Goal: Transaction & Acquisition: Download file/media

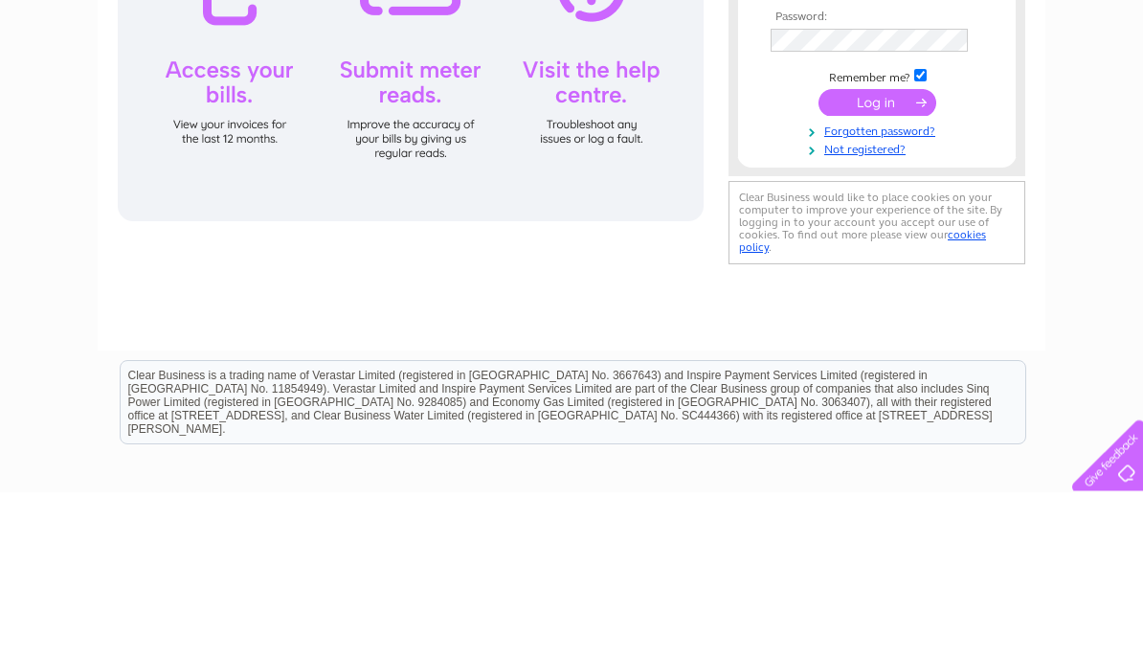
type input "[EMAIL_ADDRESS][DOMAIN_NAME]"
click at [877, 268] on input "submit" at bounding box center [878, 267] width 118 height 27
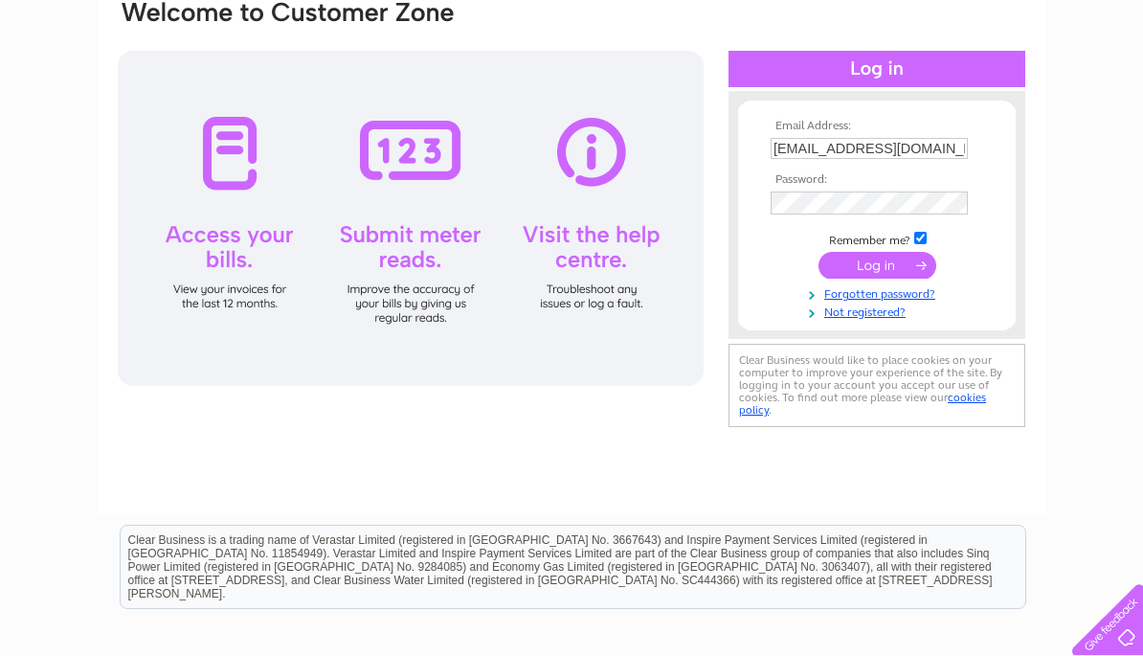
click at [904, 268] on input "submit" at bounding box center [878, 265] width 118 height 27
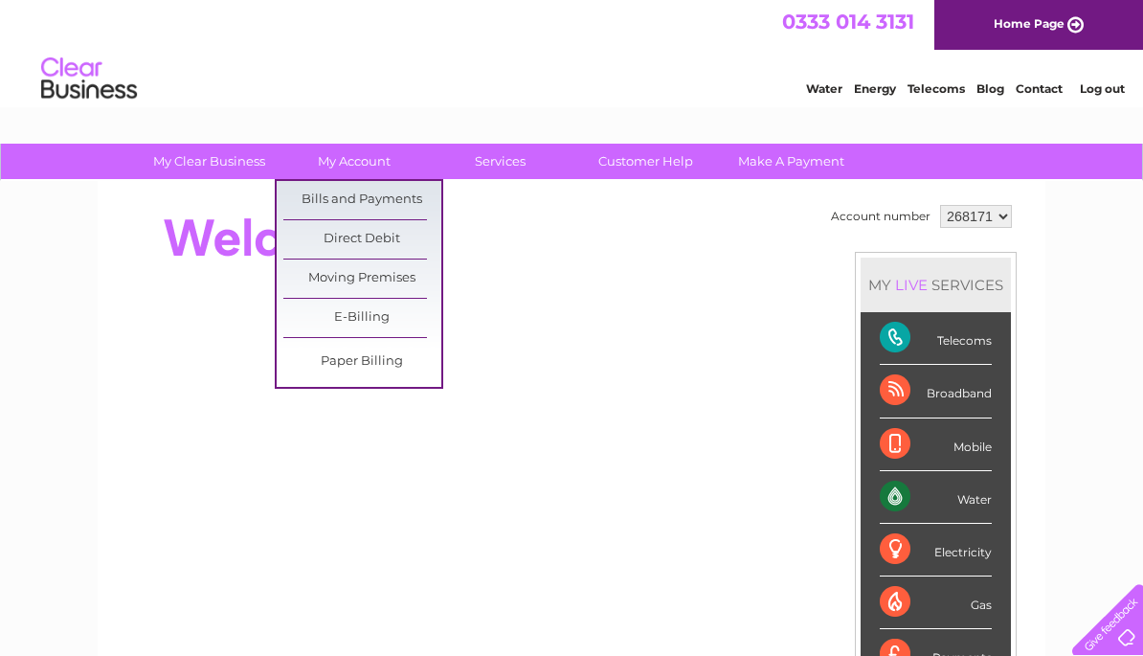
click at [410, 200] on link "Bills and Payments" at bounding box center [362, 200] width 158 height 38
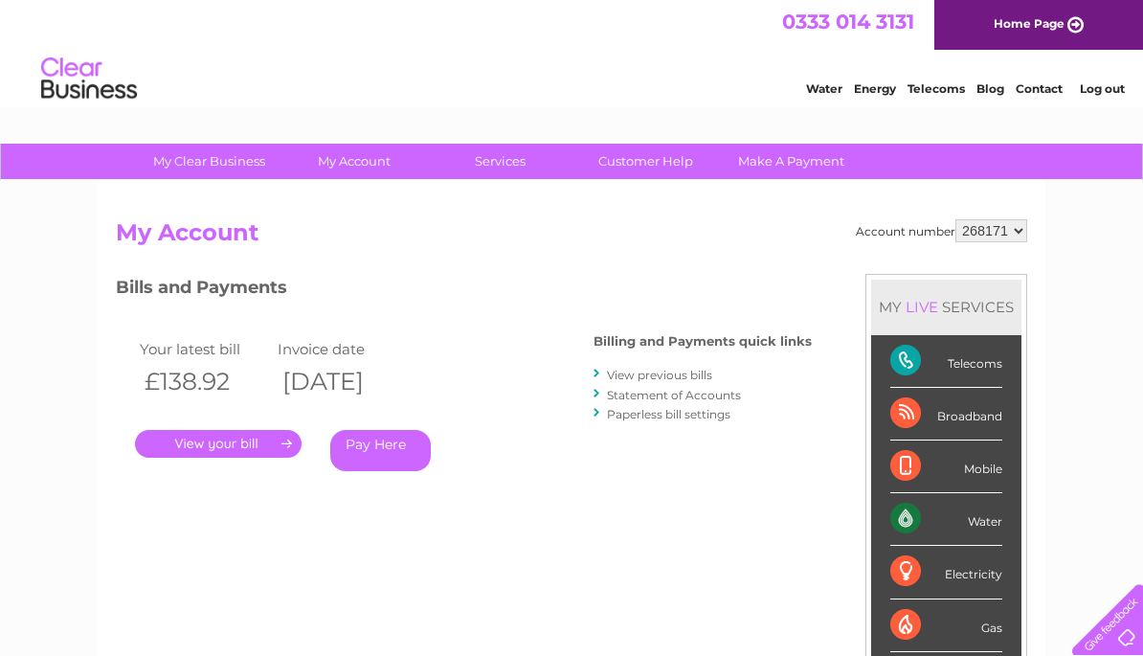
click at [711, 375] on link "View previous bills" at bounding box center [659, 375] width 105 height 14
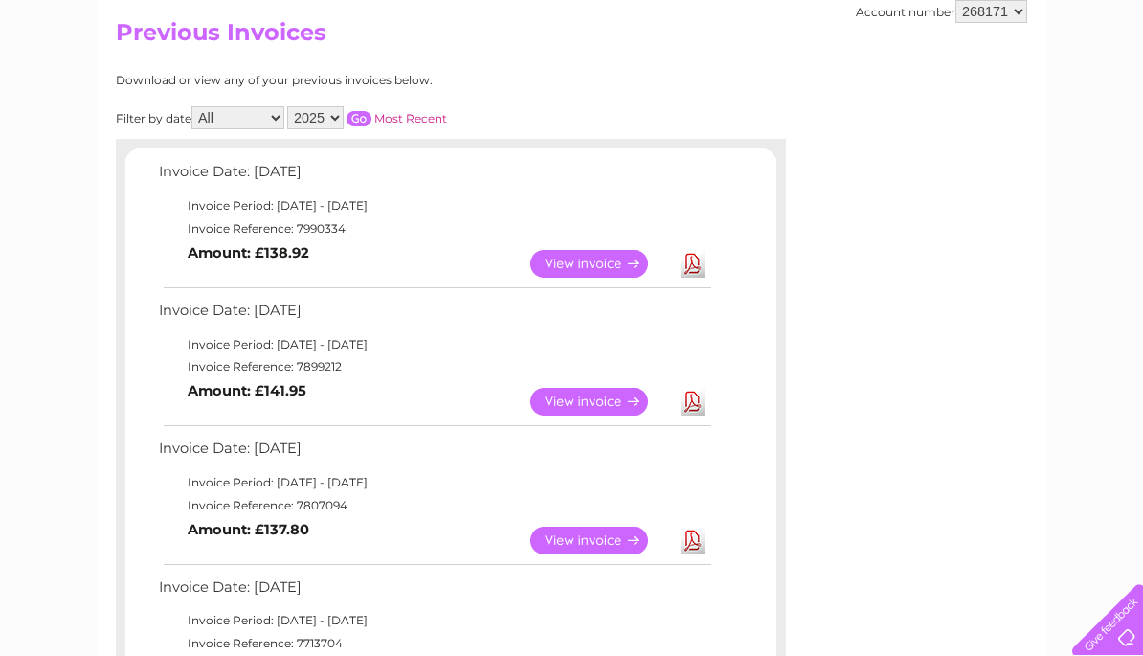
scroll to position [199, 0]
click at [620, 531] on link "View" at bounding box center [600, 542] width 141 height 28
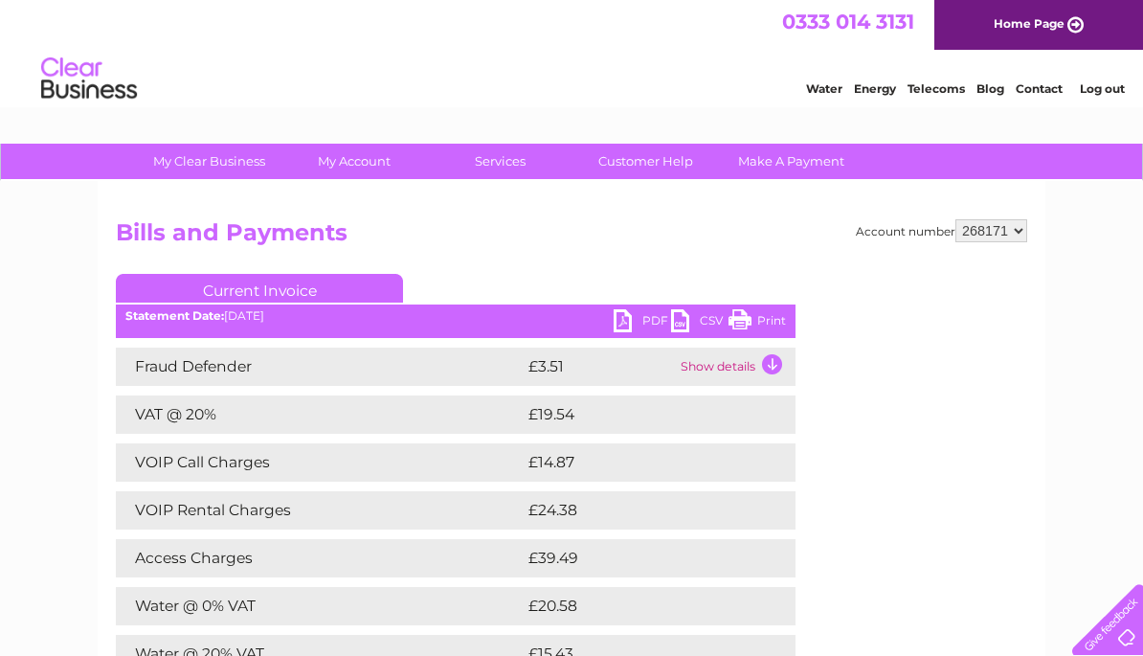
click at [622, 322] on link "PDF" at bounding box center [642, 323] width 57 height 28
